Goal: Task Accomplishment & Management: Complete application form

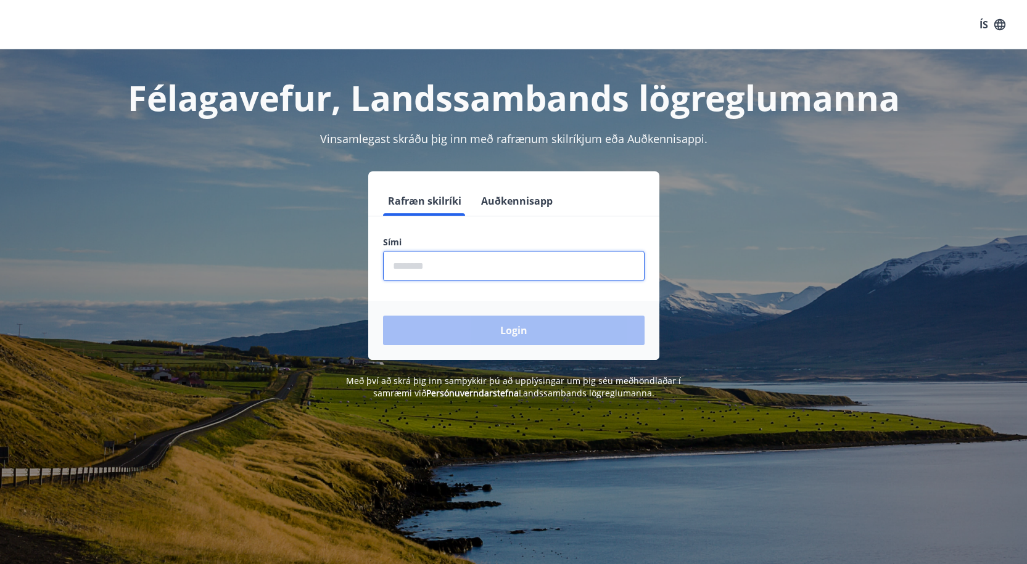
click at [392, 271] on input "phone" at bounding box center [513, 266] width 261 height 30
type input "********"
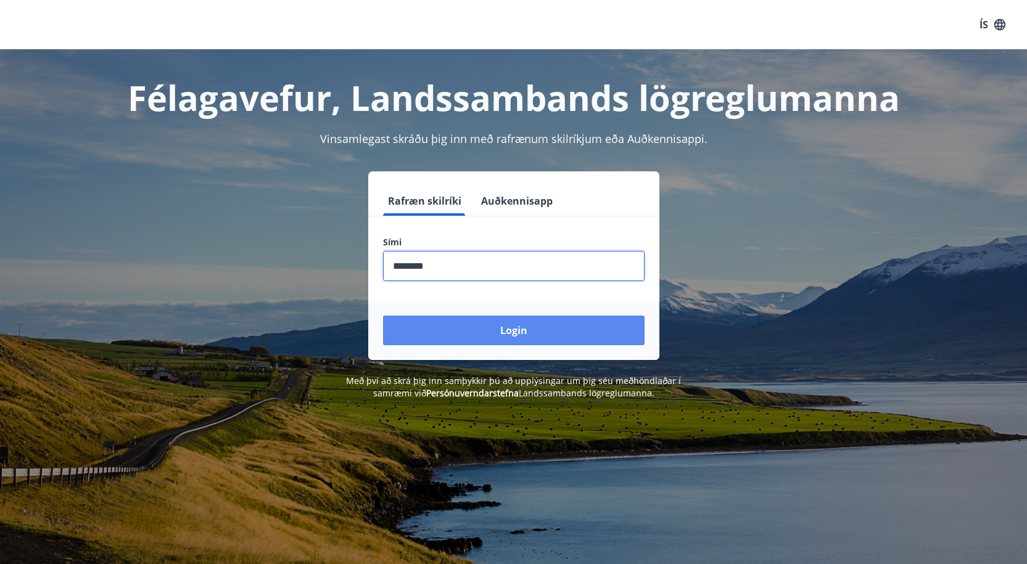
click at [494, 330] on button "Login" at bounding box center [513, 331] width 261 height 30
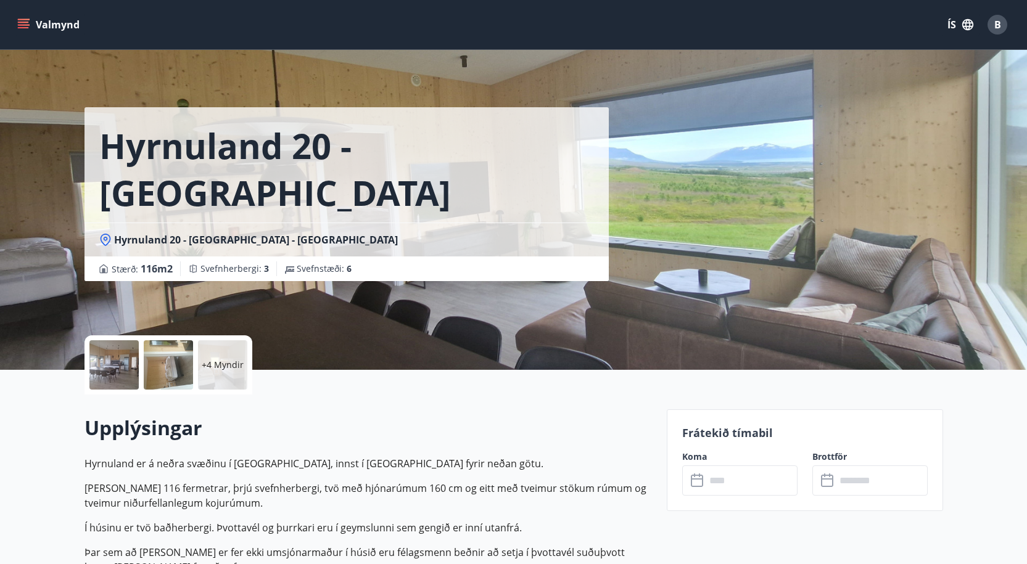
click at [28, 18] on button "Valmynd" at bounding box center [50, 25] width 70 height 22
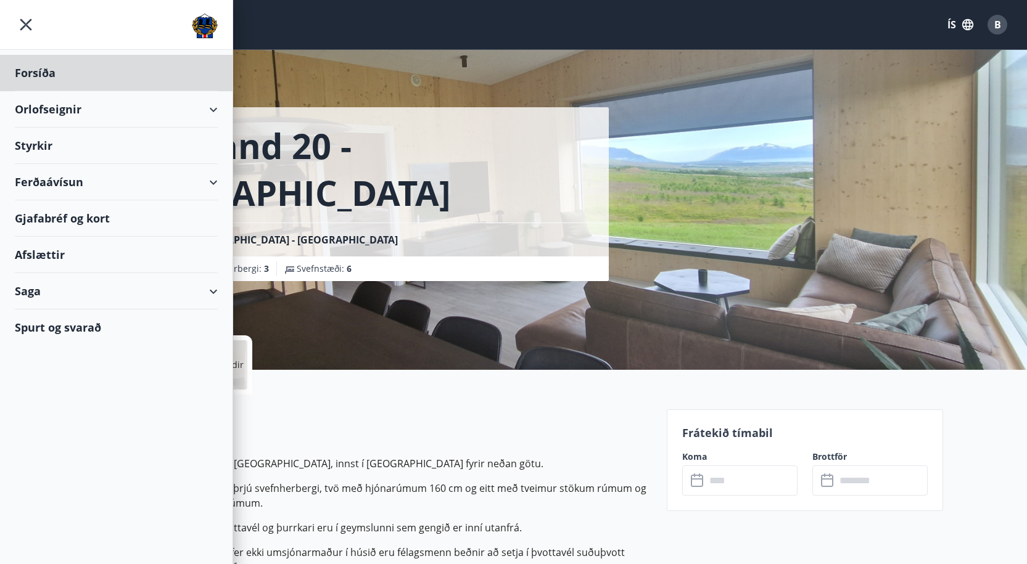
click at [47, 149] on div "Styrkir" at bounding box center [116, 146] width 203 height 36
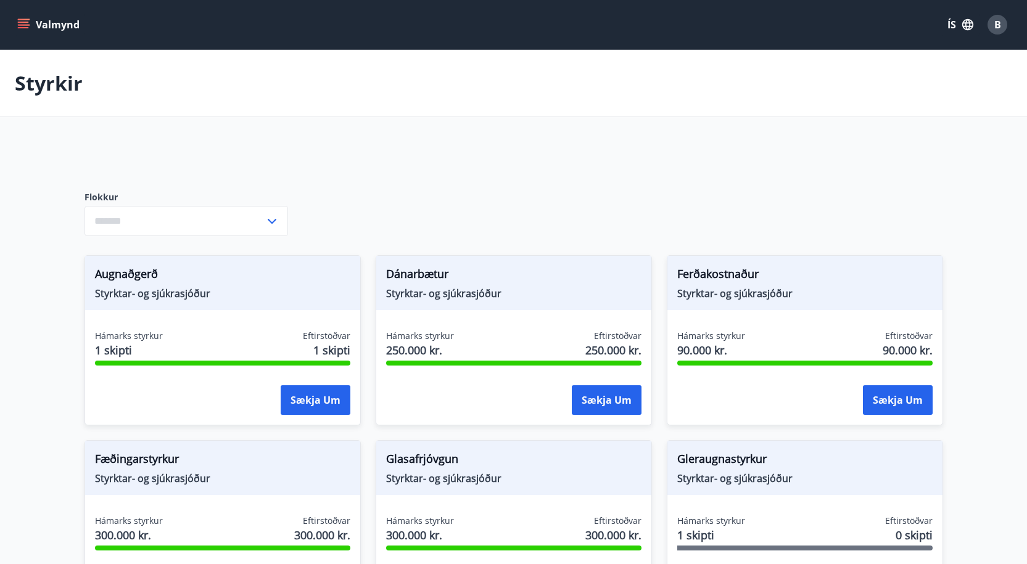
type input "***"
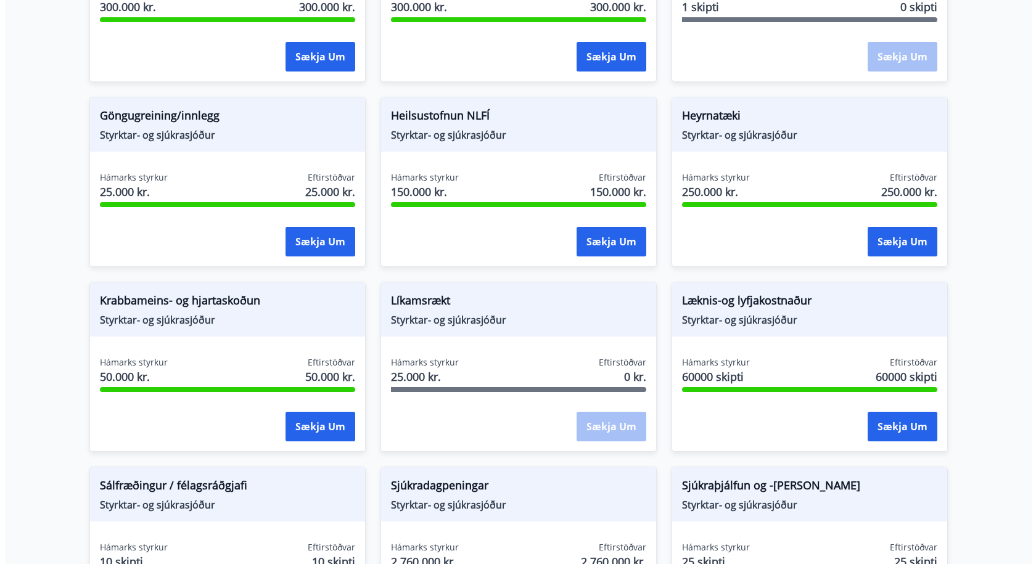
scroll to position [555, 0]
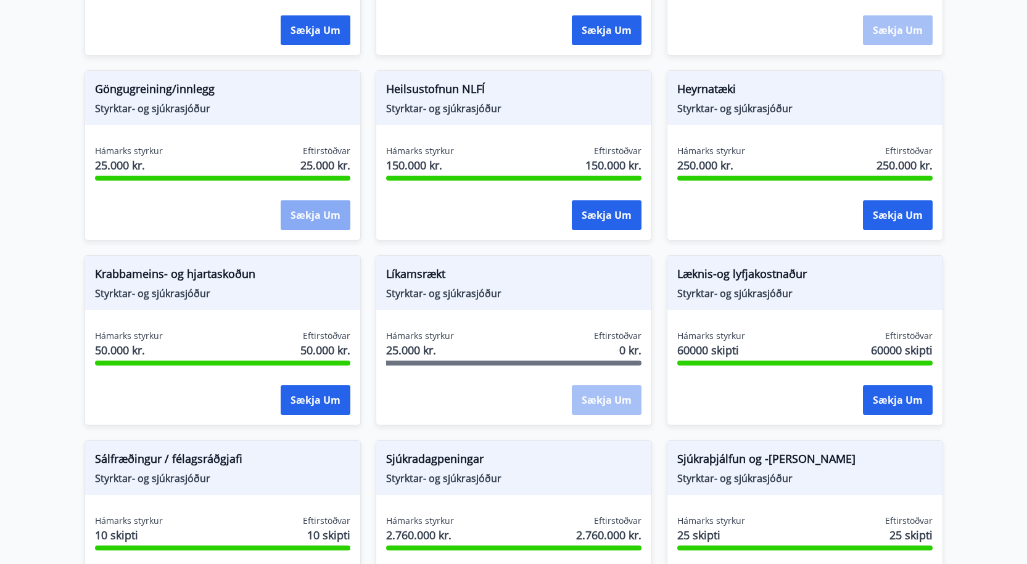
click at [318, 206] on button "Sækja um" at bounding box center [316, 215] width 70 height 30
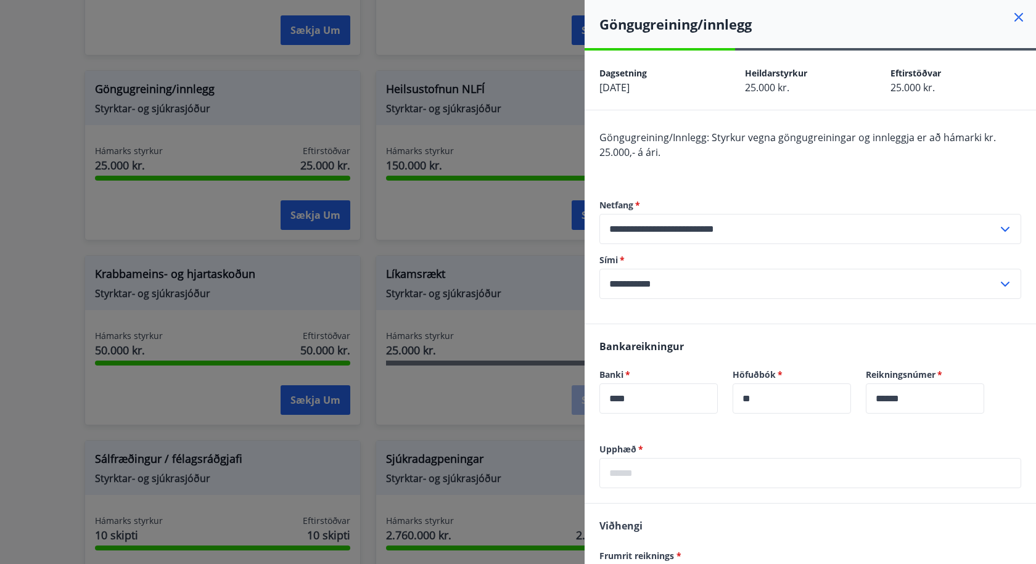
click at [1011, 17] on icon at bounding box center [1018, 17] width 15 height 15
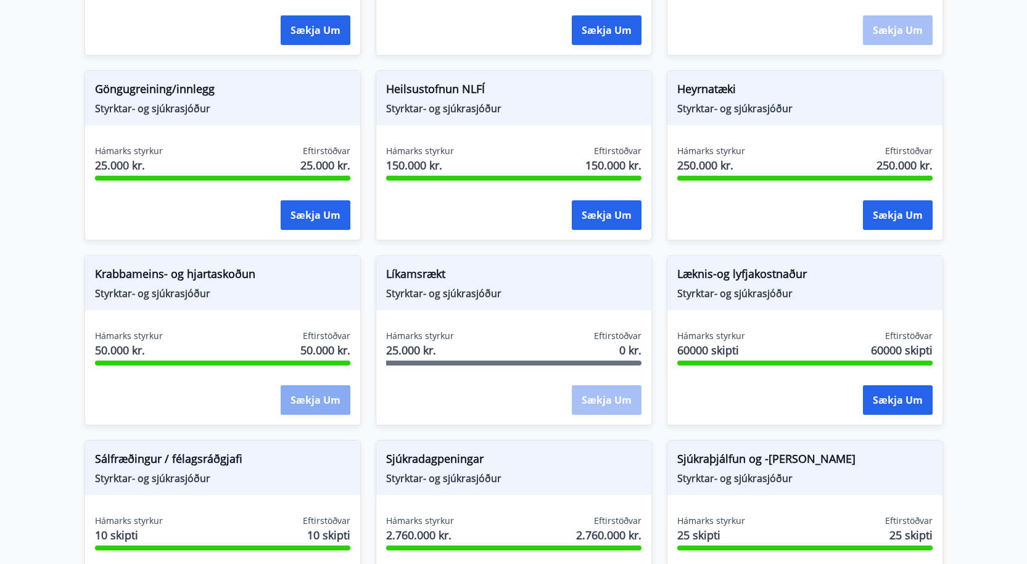
click at [295, 400] on button "Sækja um" at bounding box center [316, 400] width 70 height 30
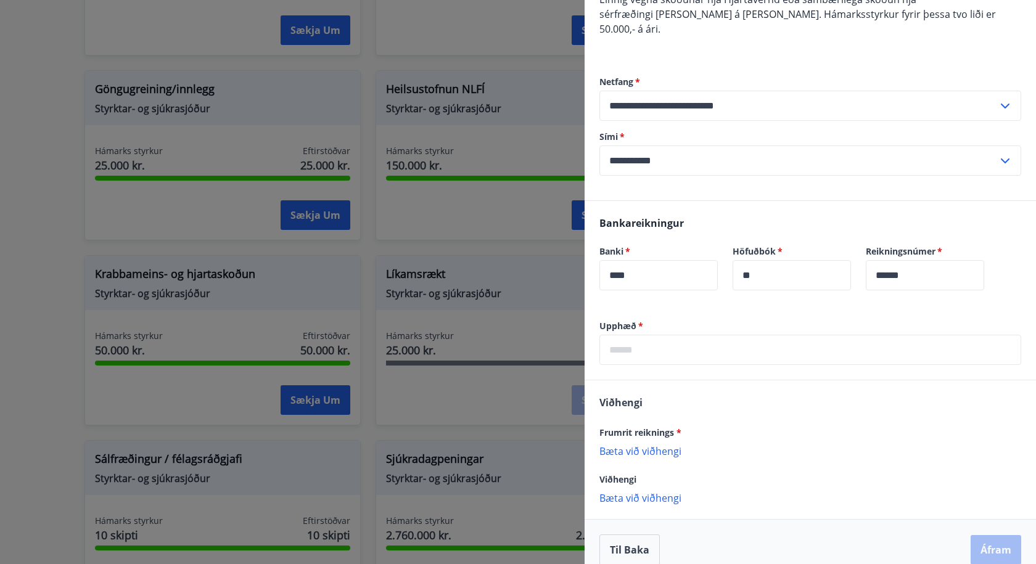
scroll to position [154, 0]
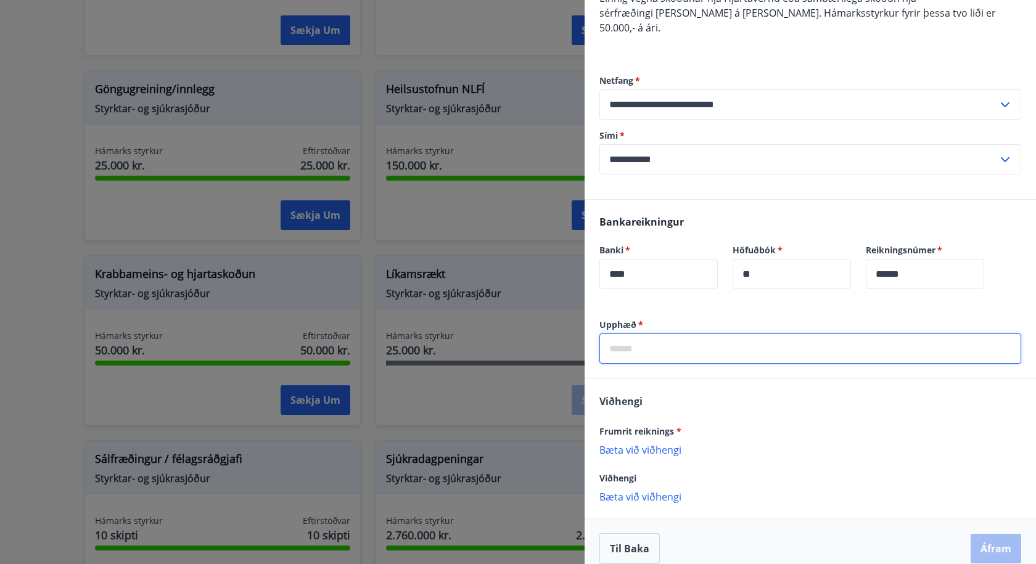
click at [619, 334] on input "text" at bounding box center [810, 349] width 422 height 30
type input "*******"
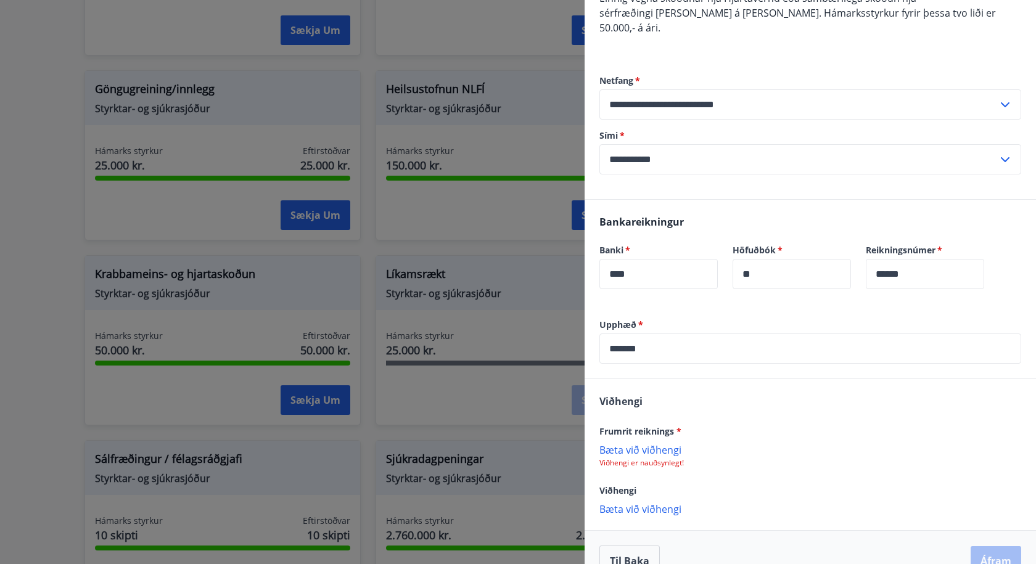
click at [647, 458] on p "Viðhengi er nauðsynlegt!" at bounding box center [810, 463] width 422 height 10
click at [633, 443] on p "Bæta við viðhengi" at bounding box center [810, 449] width 422 height 12
click at [624, 443] on p "Bæta við viðhengi" at bounding box center [810, 449] width 422 height 12
click at [751, 449] on p "Scan_8410_081020250896_001.pdf" at bounding box center [684, 456] width 158 height 15
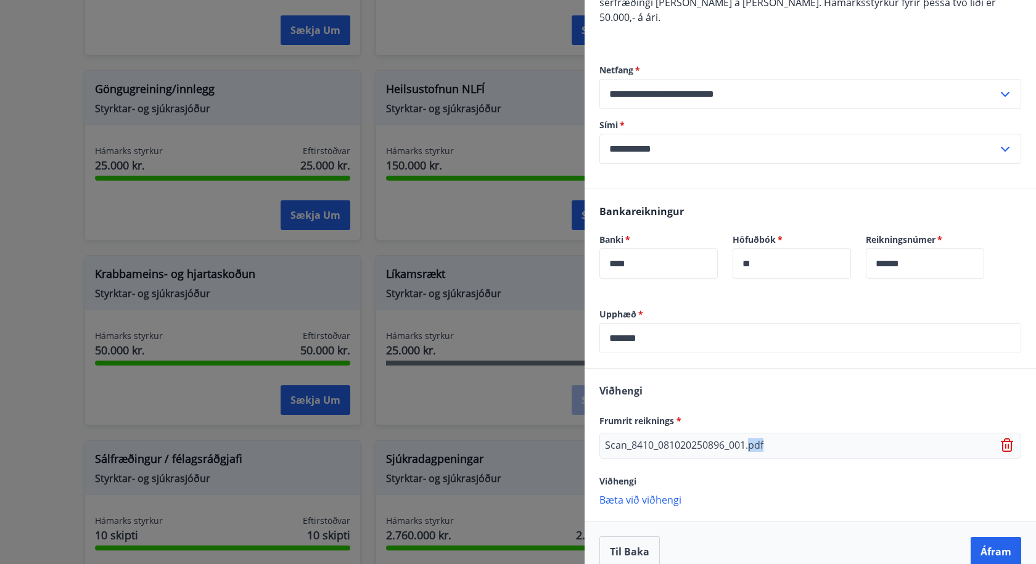
scroll to position [168, 0]
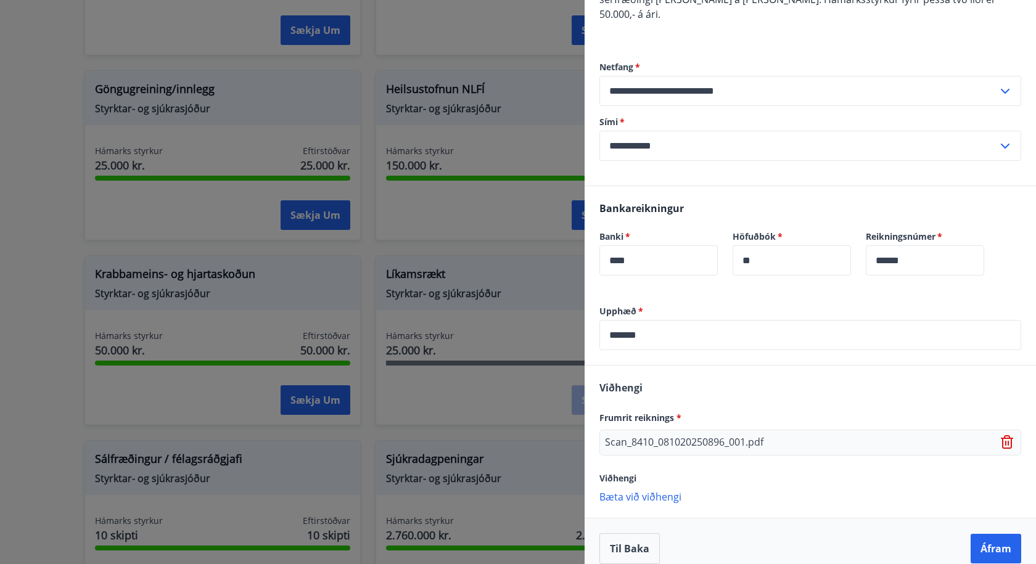
click at [757, 470] on div "Viðhengi" at bounding box center [810, 477] width 422 height 15
click at [613, 435] on p "Scan_8410_081020250896_001.pdf" at bounding box center [684, 442] width 158 height 15
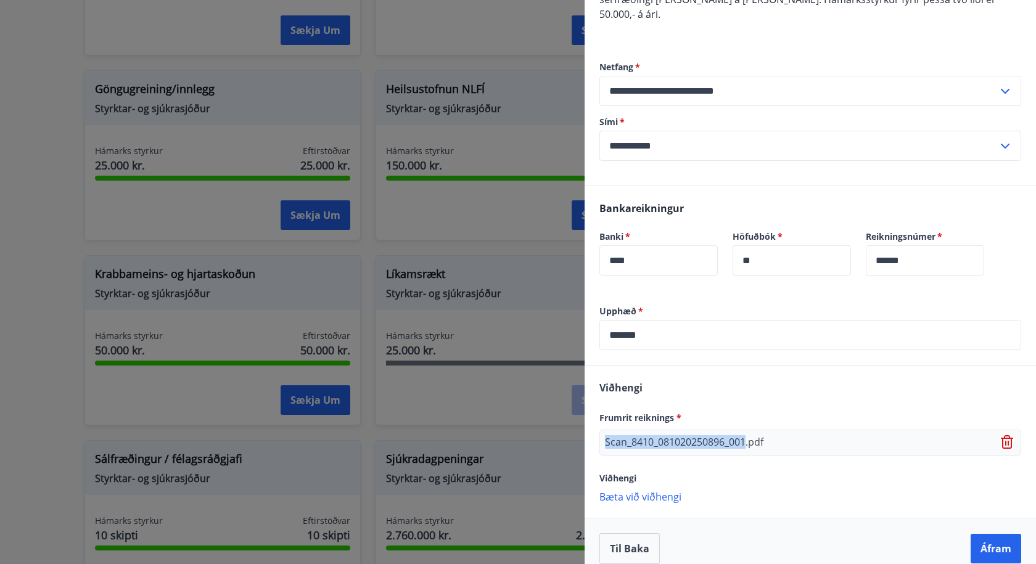
click at [613, 435] on p "Scan_8410_081020250896_001.pdf" at bounding box center [684, 442] width 158 height 15
click at [605, 435] on p "Scan_8410_081020250896_001.pdf" at bounding box center [684, 442] width 158 height 15
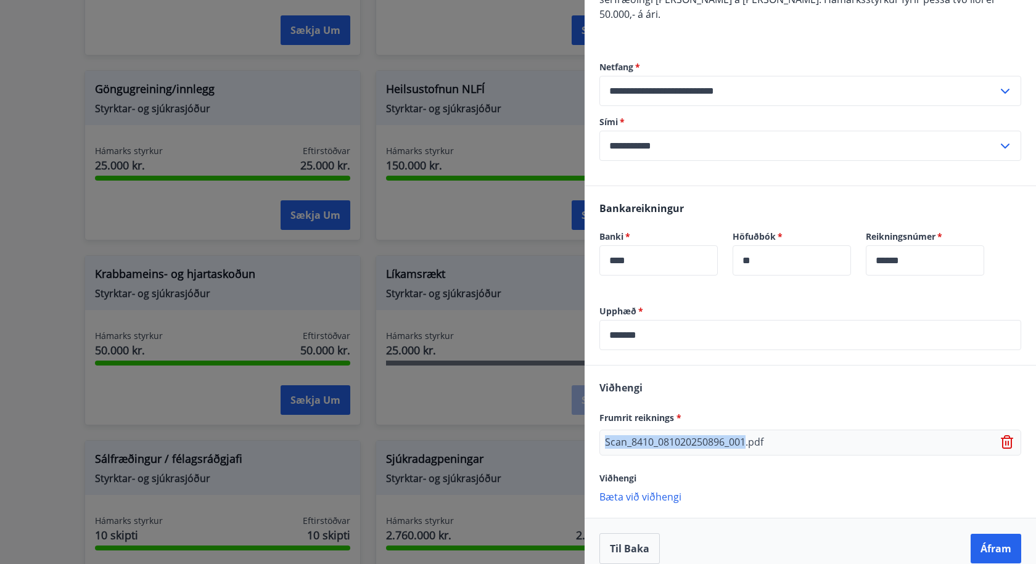
click at [605, 435] on p "Scan_8410_081020250896_001.pdf" at bounding box center [684, 442] width 158 height 15
click at [745, 435] on p "Scan_8410_081020250896_001.pdf" at bounding box center [684, 442] width 158 height 15
click at [753, 502] on div "Upphæð   * ******* ​ Viðhengi Frumrit reiknings * Scan_8410_081020250896_001.pd…" at bounding box center [809, 442] width 451 height 274
click at [1001, 435] on icon at bounding box center [1007, 442] width 12 height 14
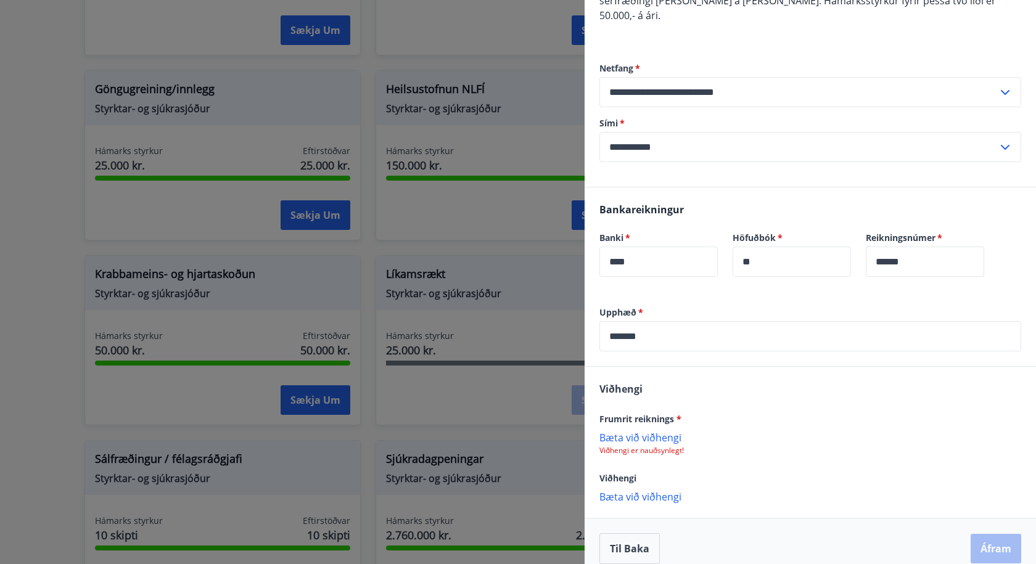
click at [622, 431] on p "Bæta við viðhengi" at bounding box center [810, 437] width 422 height 12
click at [986, 534] on button "Áfram" at bounding box center [995, 549] width 51 height 30
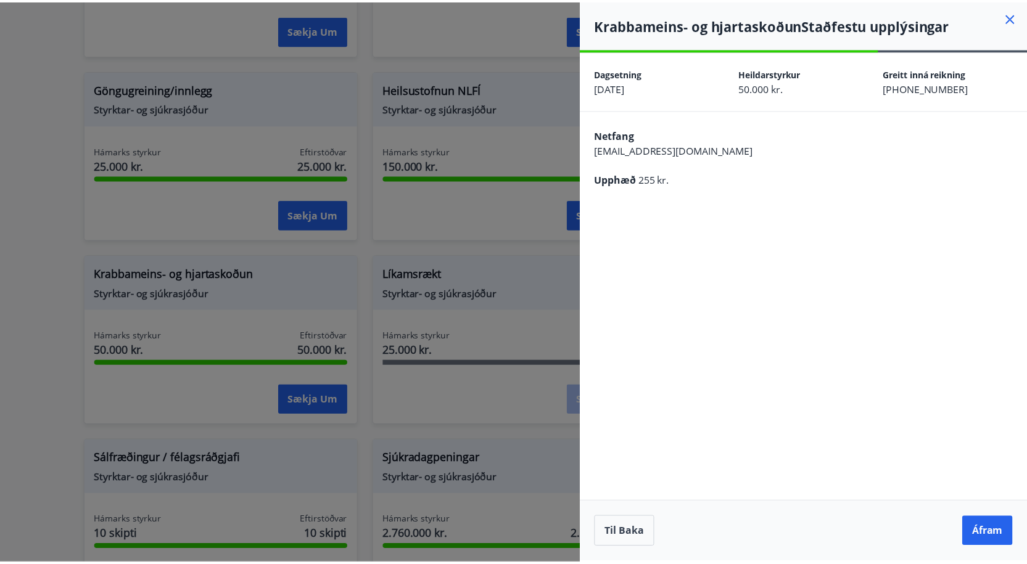
scroll to position [0, 0]
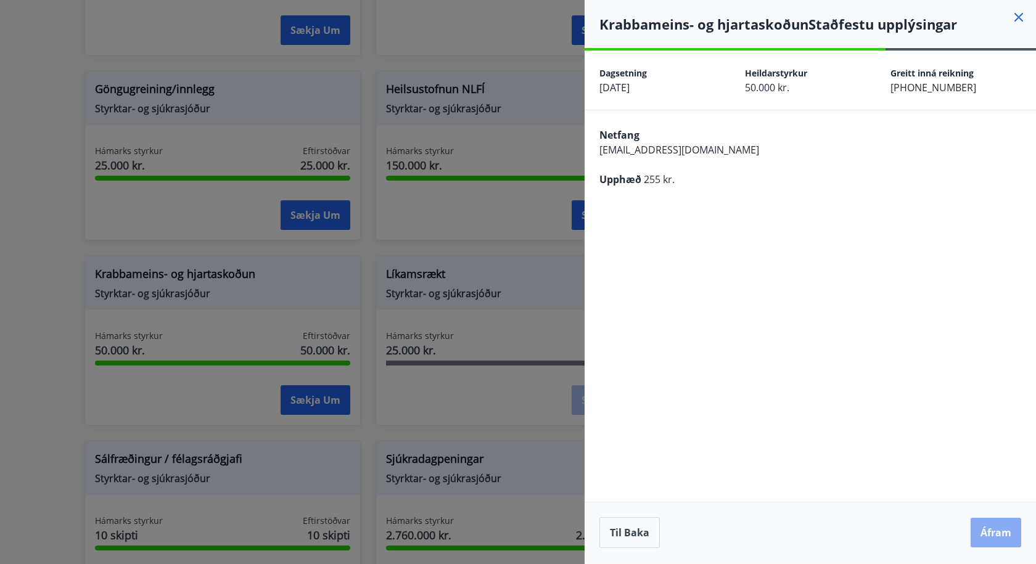
click at [989, 533] on button "Áfram" at bounding box center [995, 533] width 51 height 30
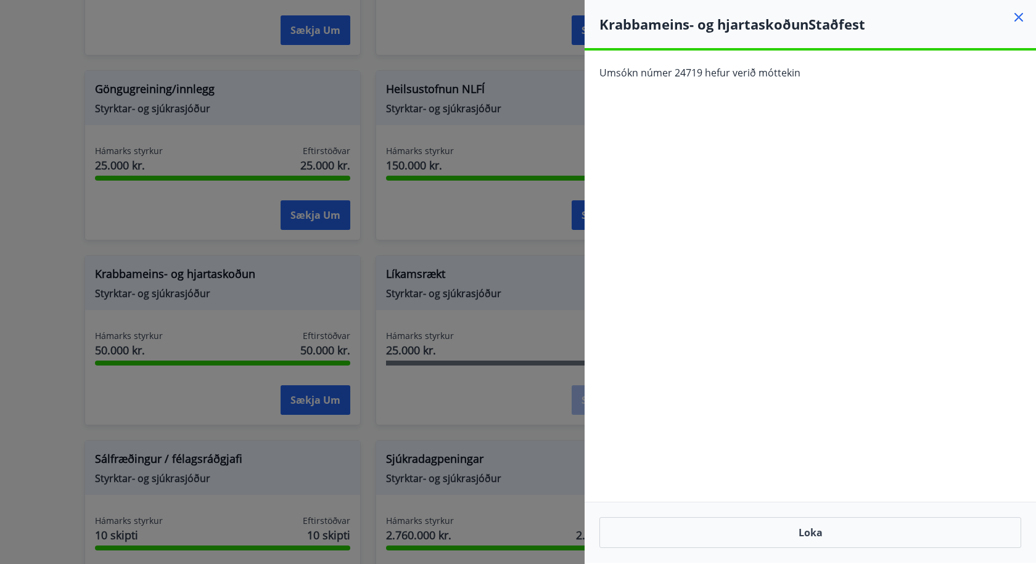
click at [1014, 5] on div "Krabbameins- og hjartaskoðun Staðfest" at bounding box center [809, 24] width 451 height 48
click at [1015, 15] on icon at bounding box center [1018, 17] width 15 height 15
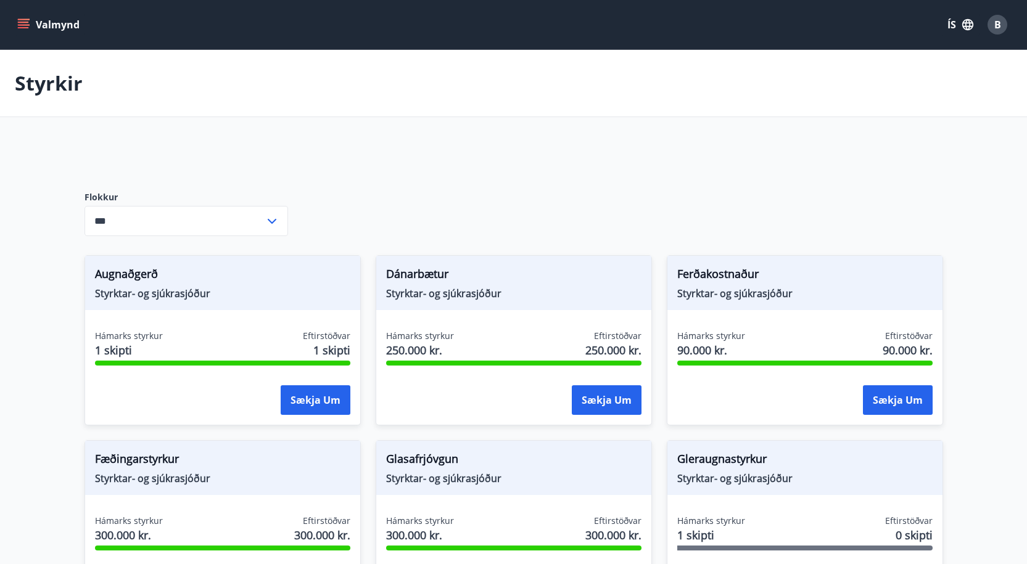
click at [23, 20] on icon "menu" at bounding box center [23, 24] width 12 height 12
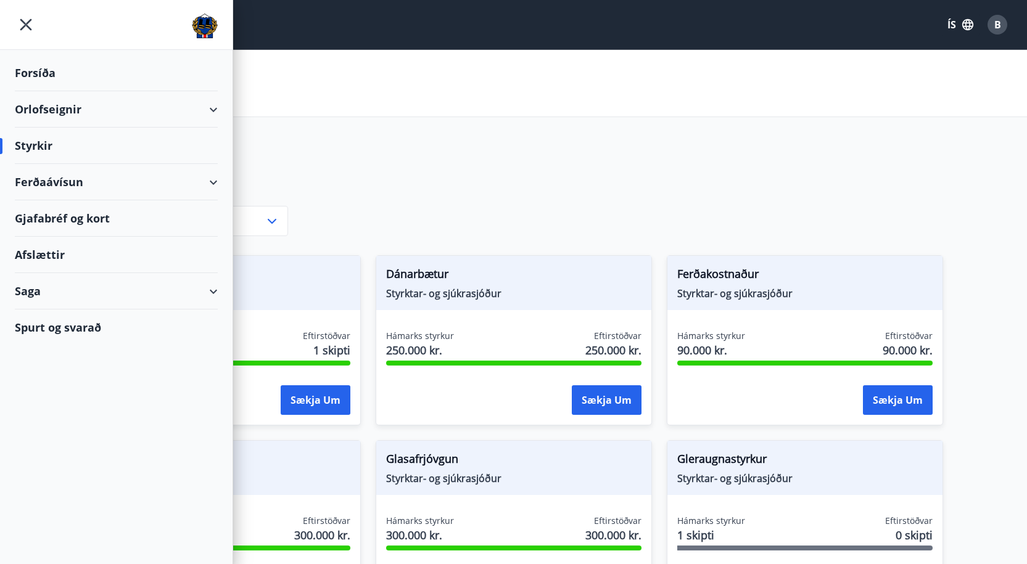
click at [46, 256] on div "Afslættir" at bounding box center [116, 255] width 203 height 36
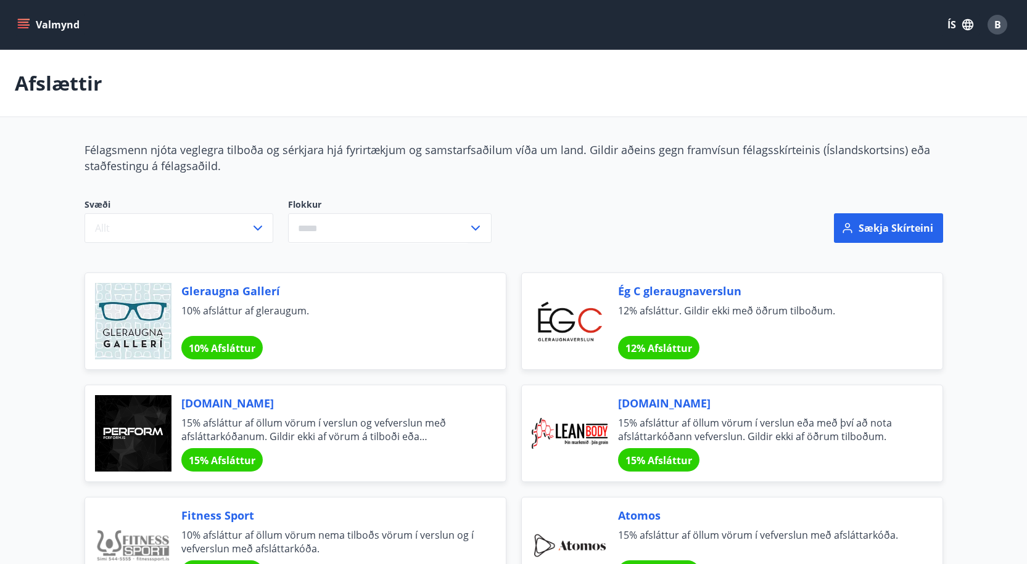
click at [24, 18] on icon "menu" at bounding box center [23, 24] width 12 height 12
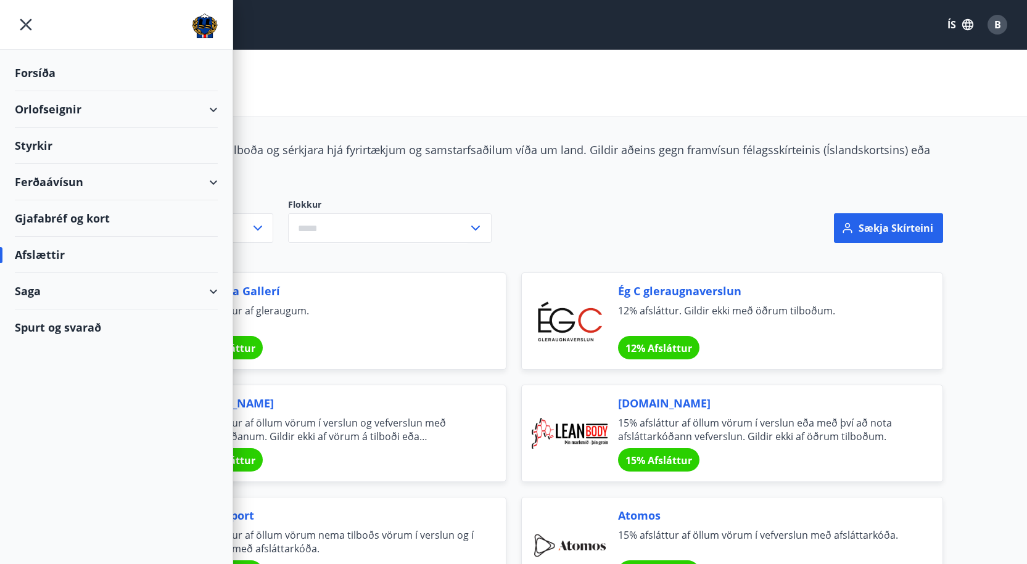
click at [51, 213] on div "Gjafabréf og kort" at bounding box center [116, 218] width 203 height 36
click at [49, 250] on div "Afslættir" at bounding box center [116, 255] width 203 height 36
click at [652, 221] on div "Sækja skírteini" at bounding box center [797, 228] width 291 height 89
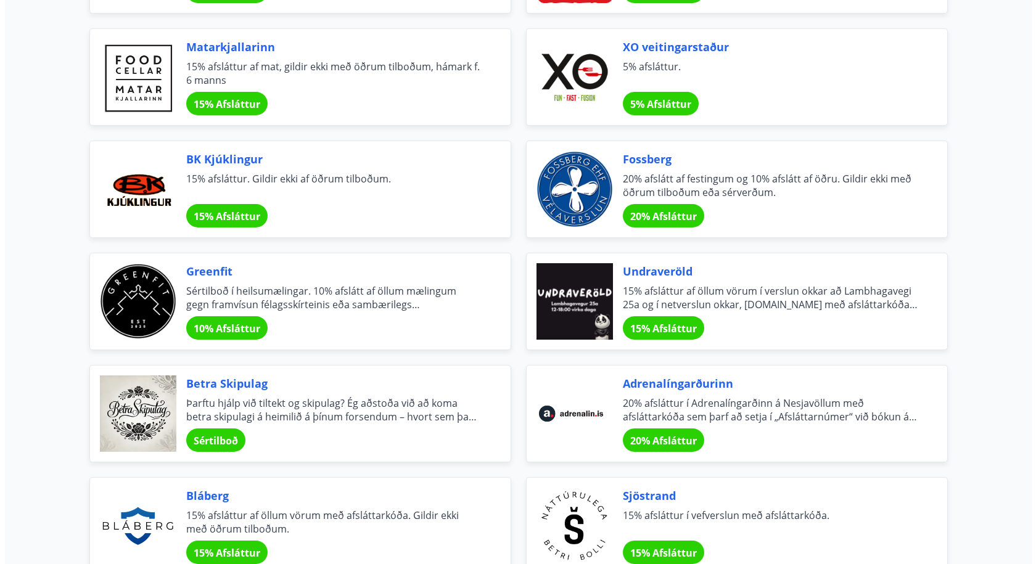
scroll to position [1398, 0]
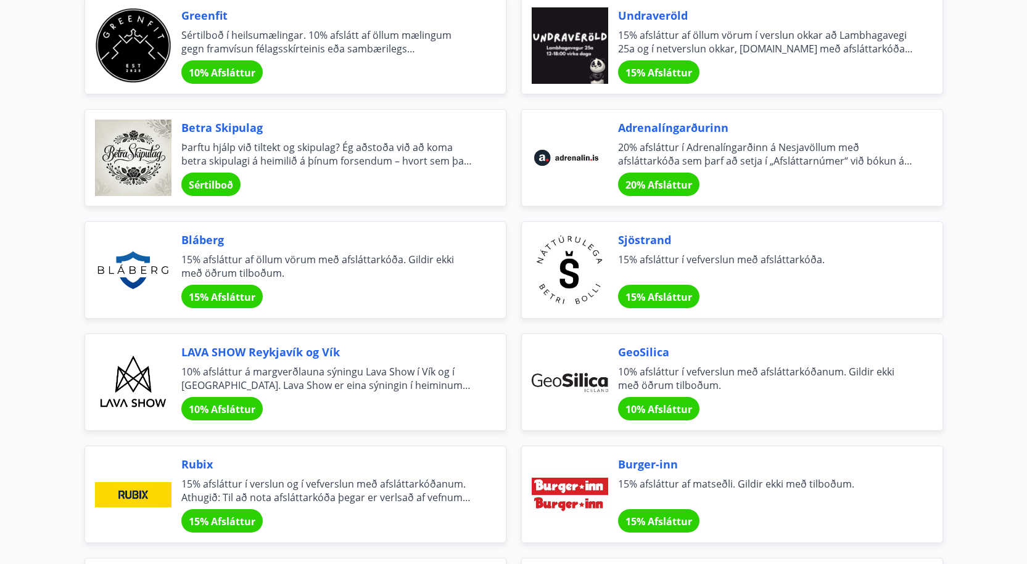
click at [646, 240] on span "Sjöstrand" at bounding box center [765, 240] width 295 height 16
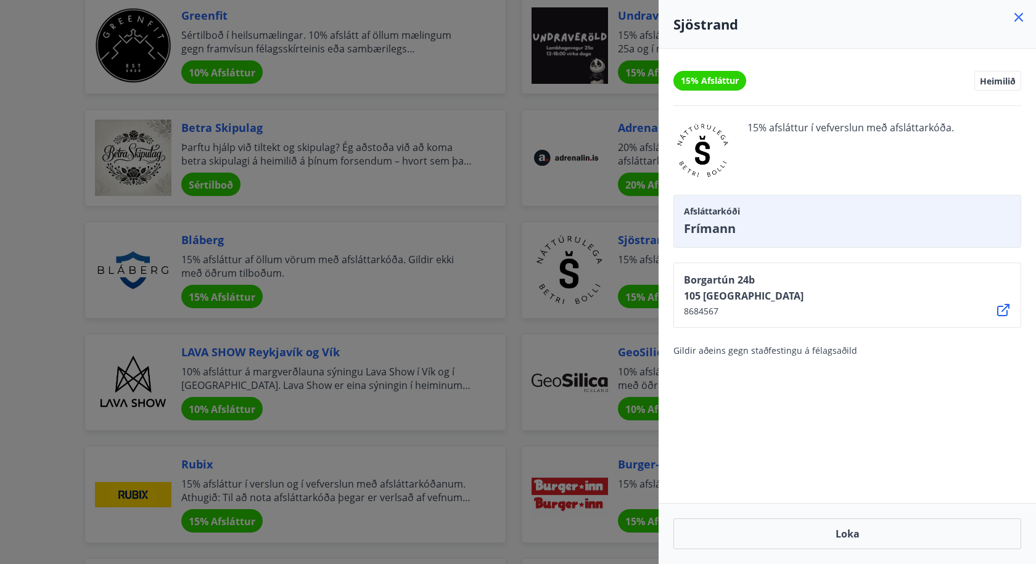
click at [708, 25] on h4 "Sjöstrand" at bounding box center [847, 24] width 348 height 18
